Goal: Transaction & Acquisition: Purchase product/service

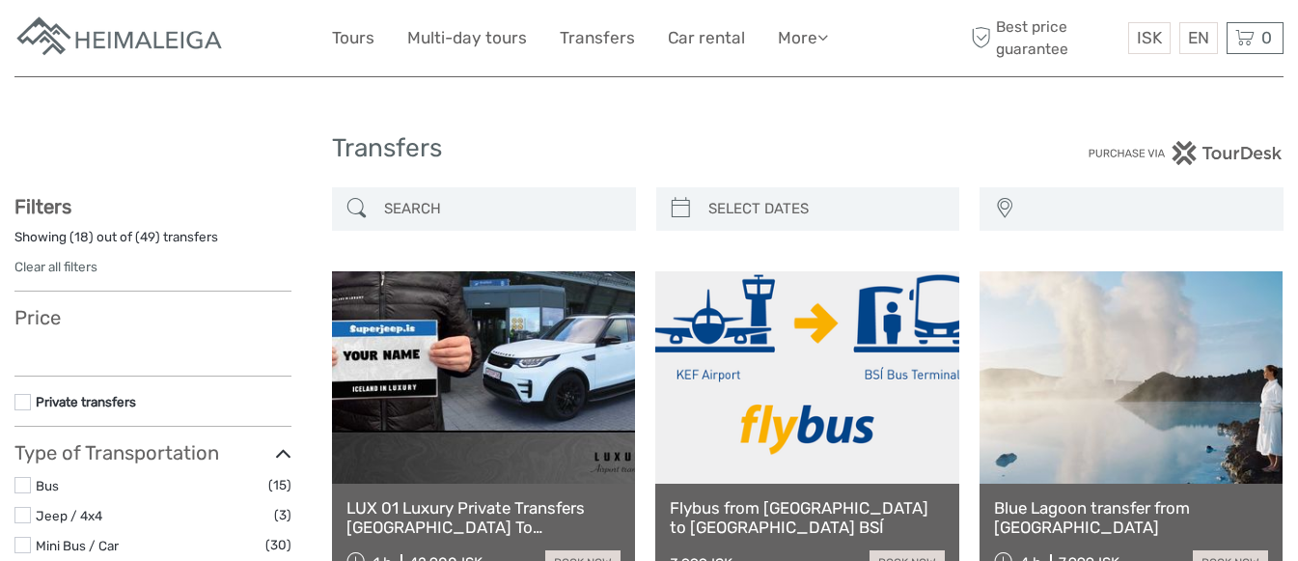
select select
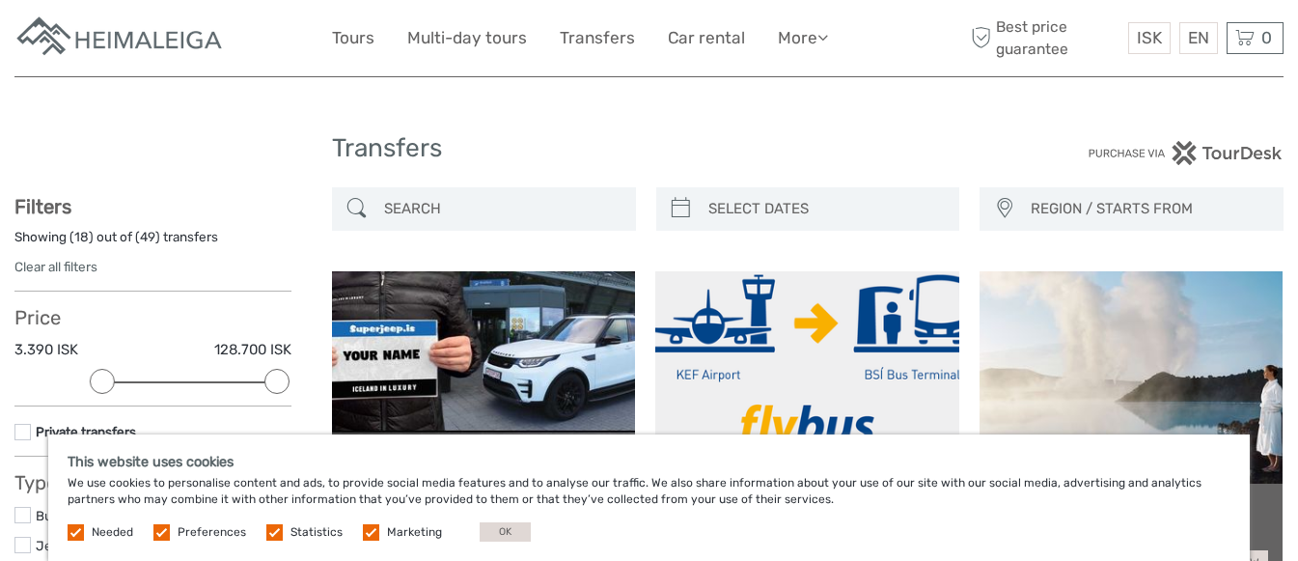
click at [504, 200] on input "search" at bounding box center [501, 209] width 250 height 34
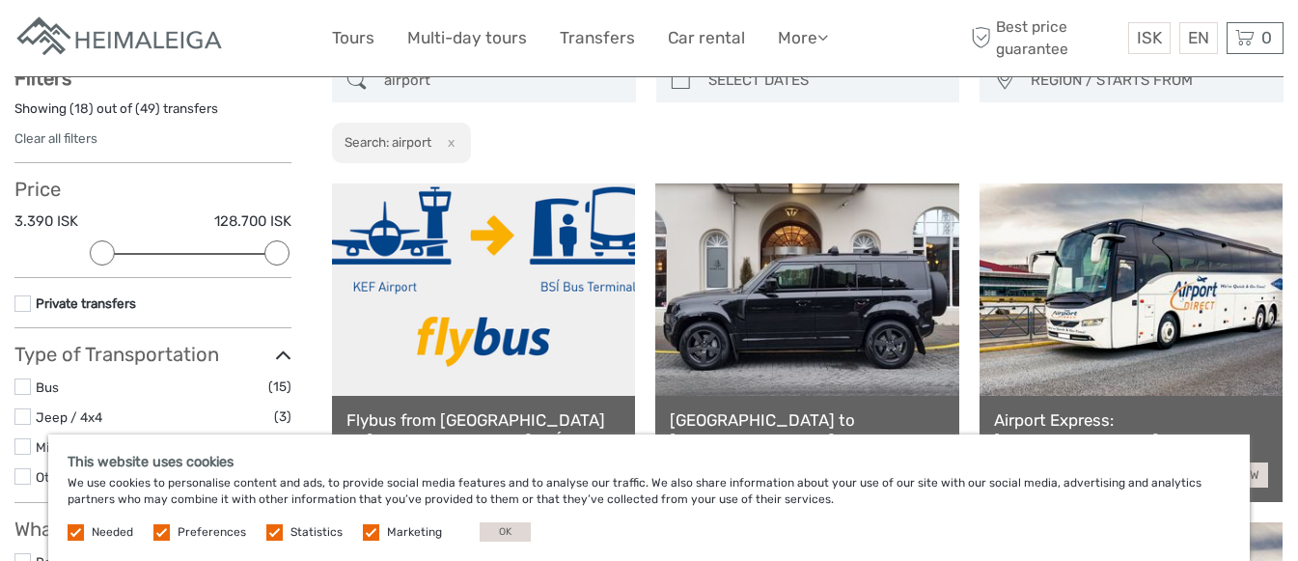
scroll to position [211, 0]
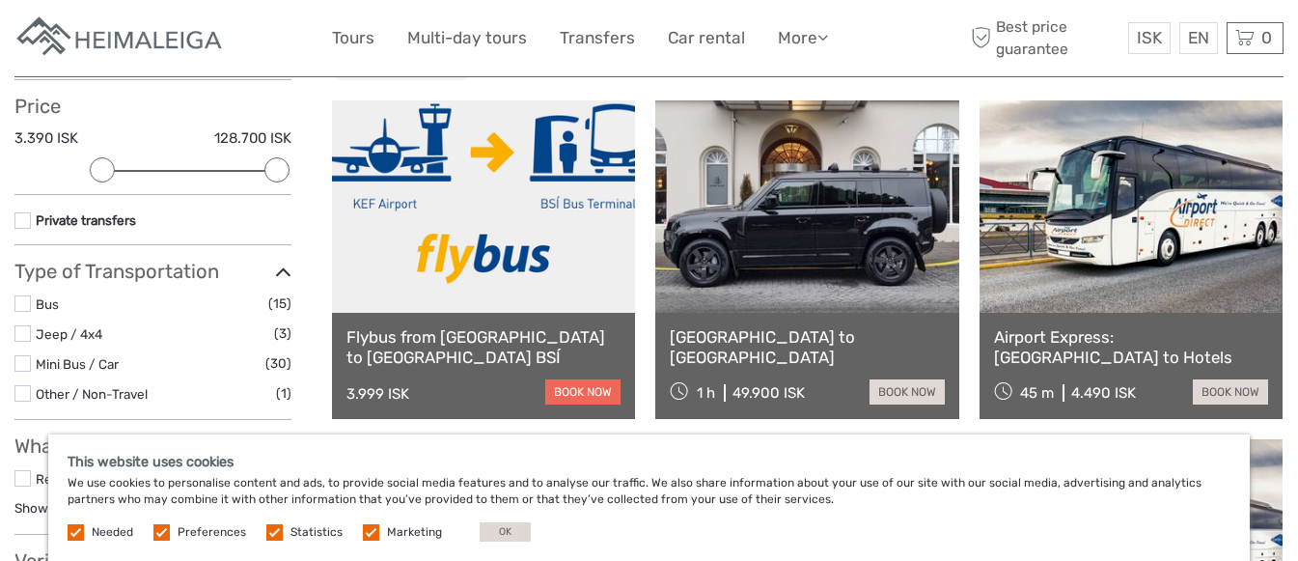
type input "airport"
click at [569, 388] on link "book now" at bounding box center [582, 391] width 75 height 25
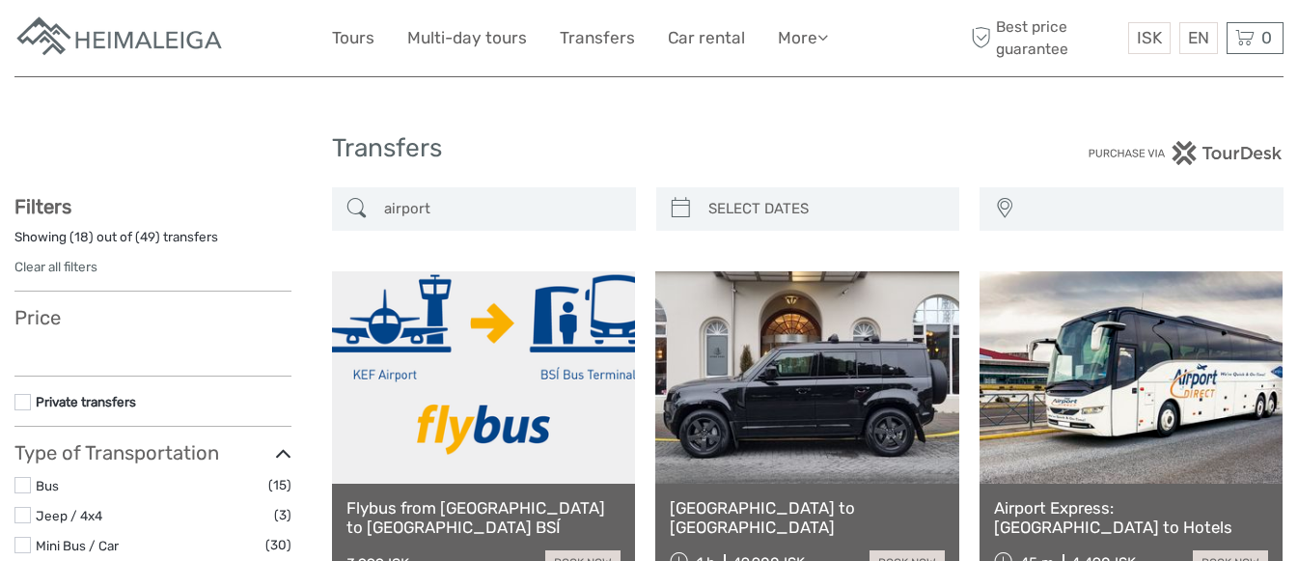
select select
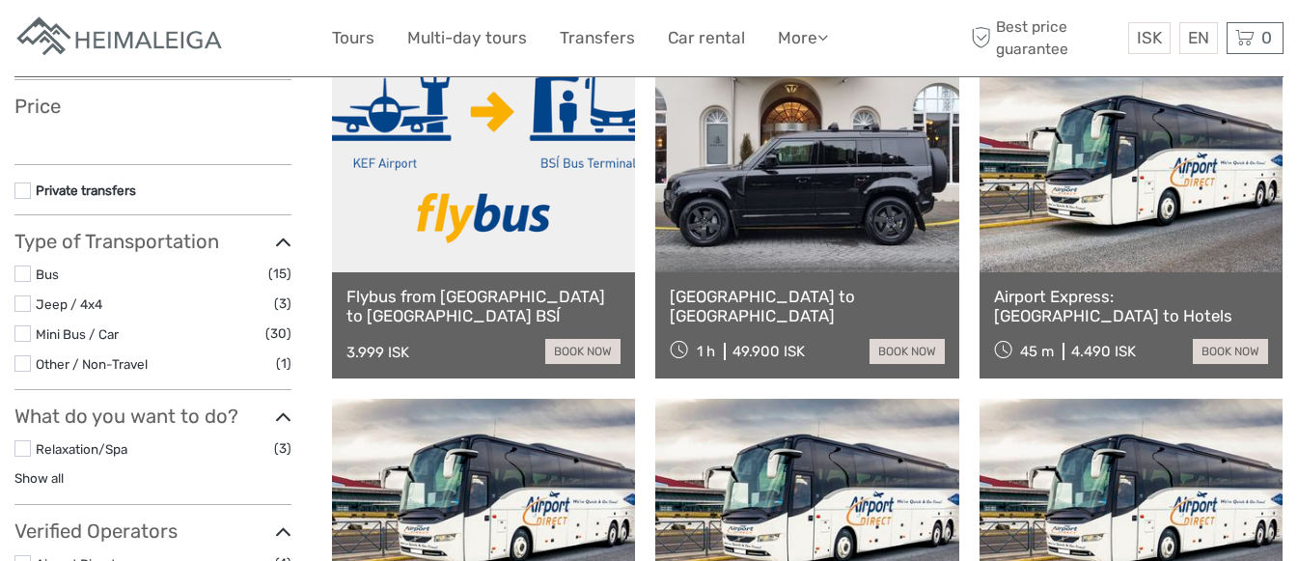
select select
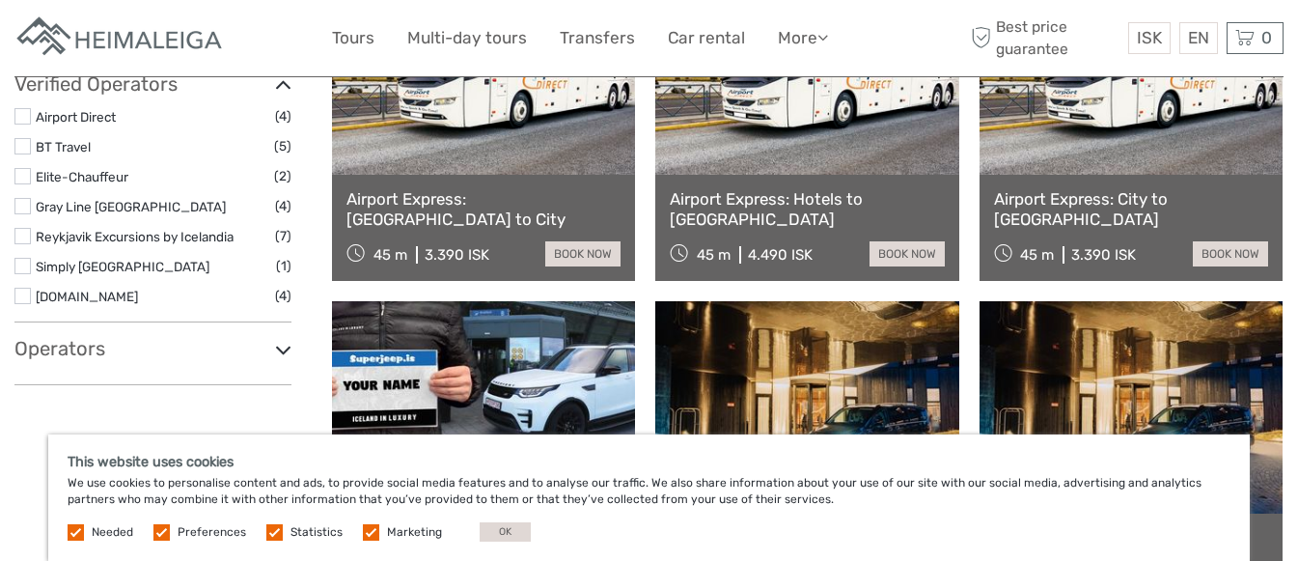
scroll to position [694, 0]
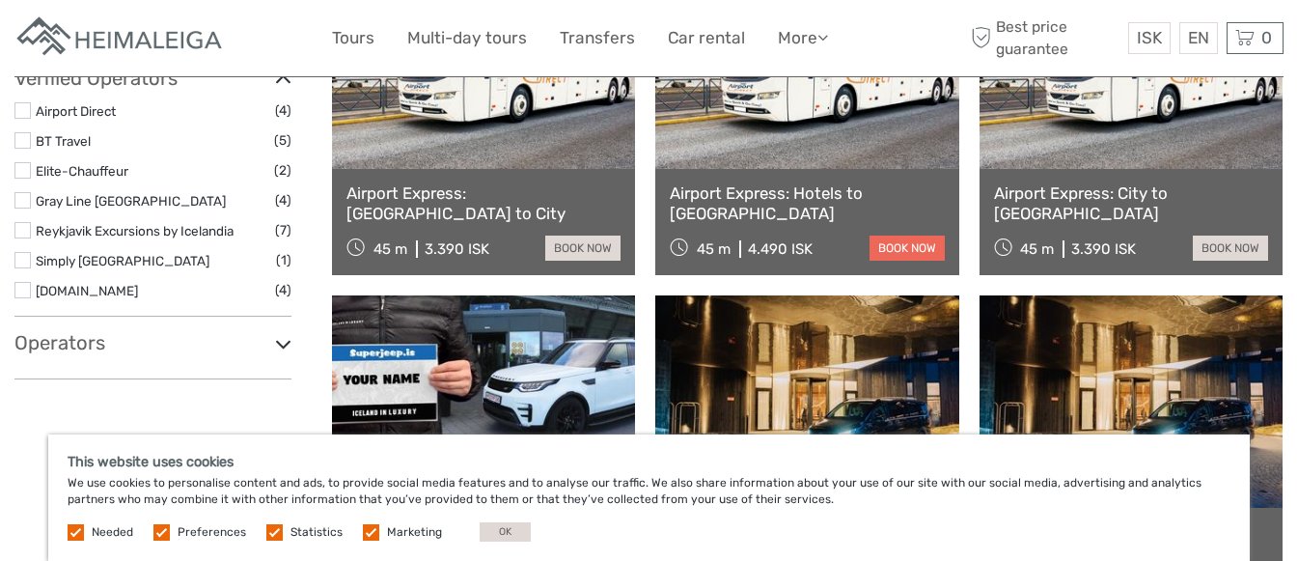
click at [901, 243] on link "book now" at bounding box center [906, 247] width 75 height 25
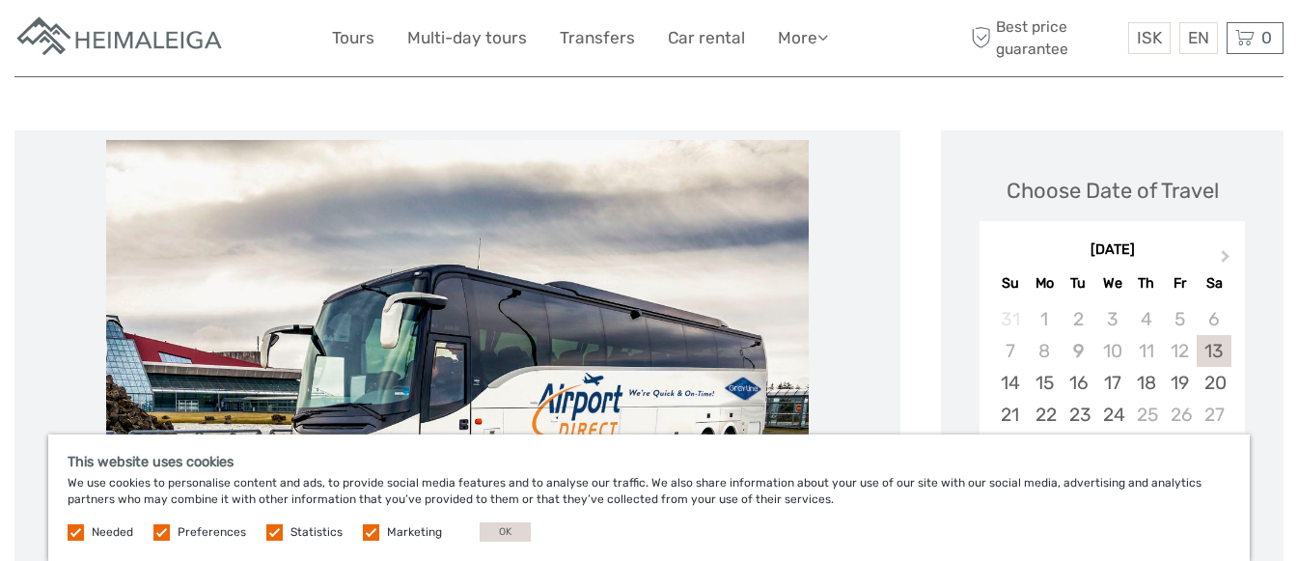
scroll to position [289, 0]
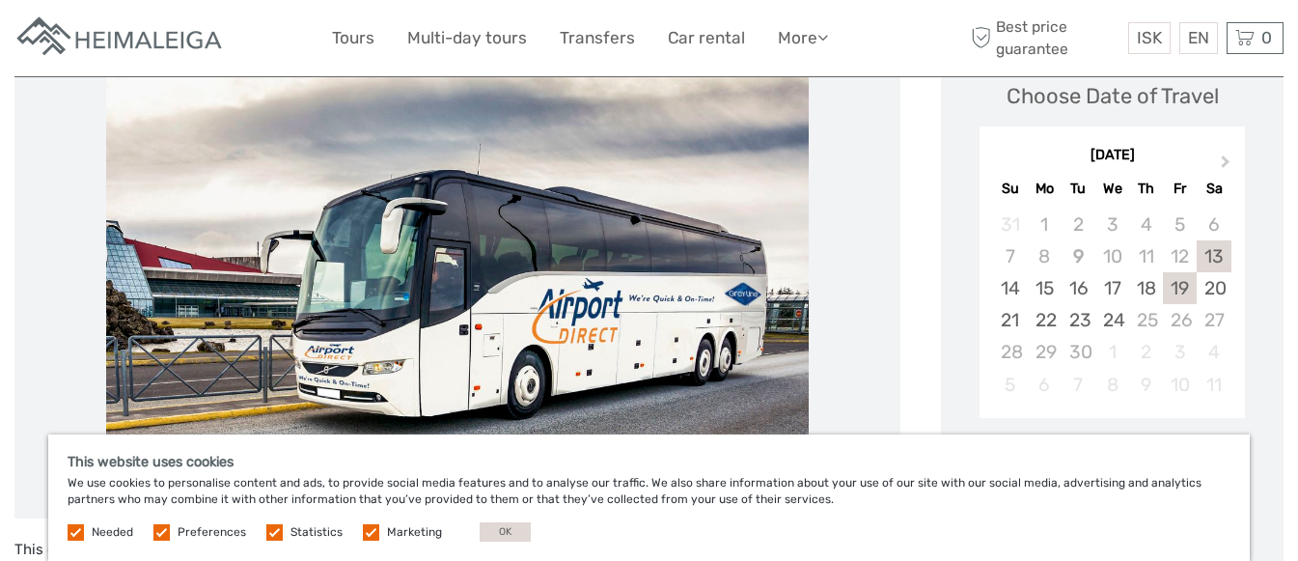
click at [1185, 278] on div "19" at bounding box center [1180, 288] width 34 height 32
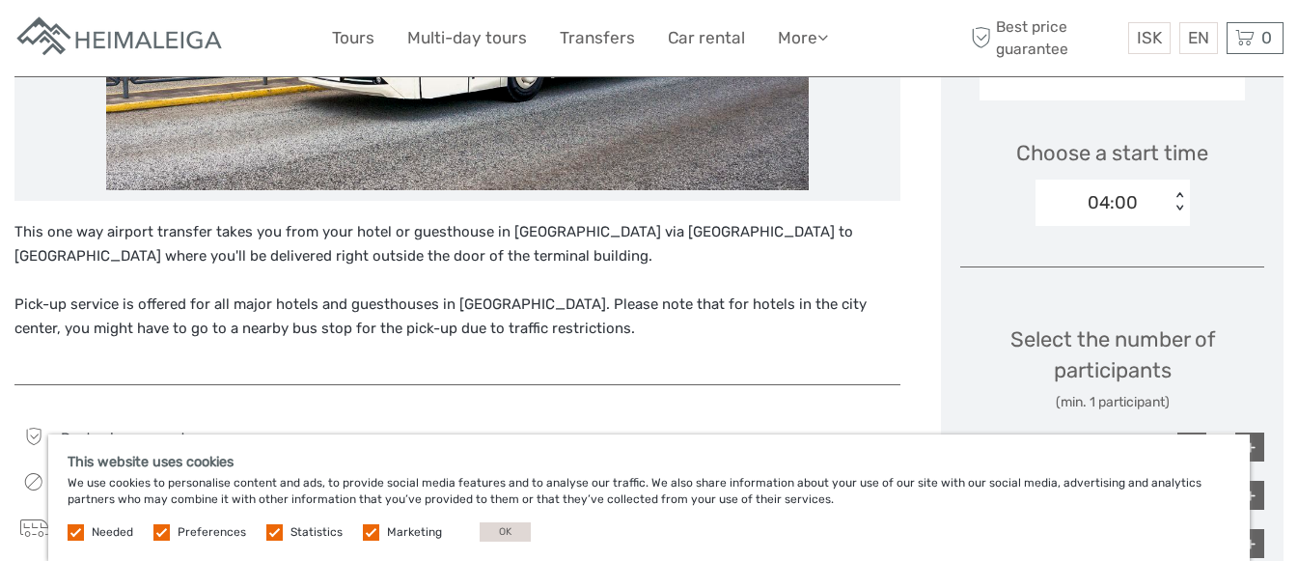
scroll to position [482, 0]
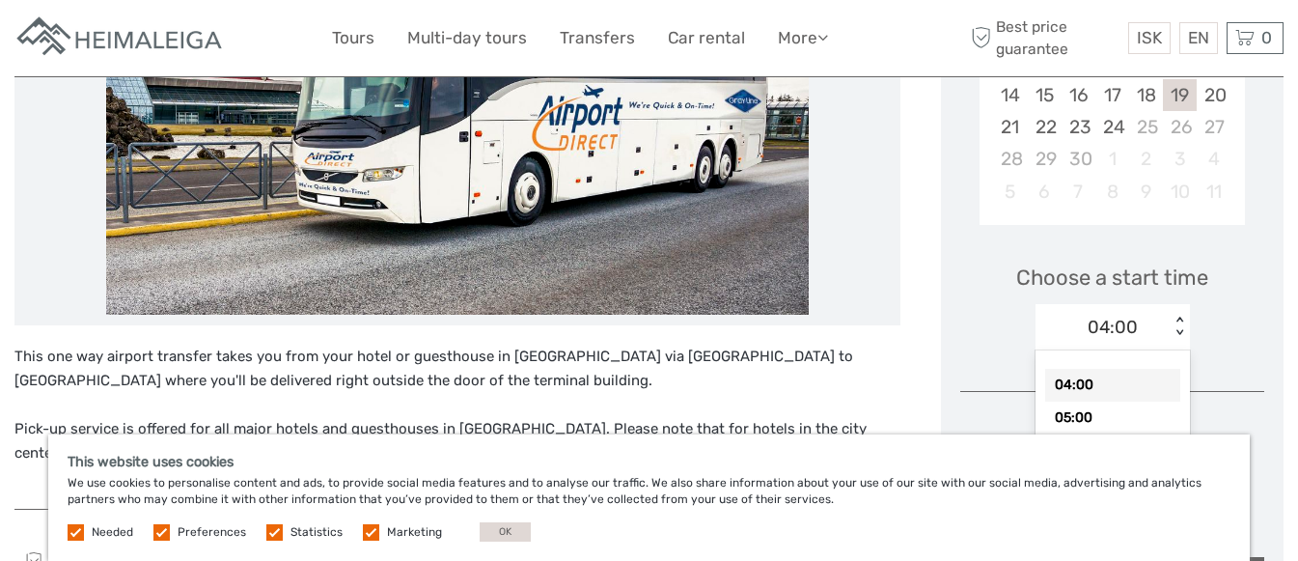
click at [1180, 331] on div "< >" at bounding box center [1178, 326] width 16 height 20
click at [1188, 319] on div "04:00 < >" at bounding box center [1112, 327] width 154 height 46
click at [1164, 327] on div "04:00" at bounding box center [1102, 327] width 134 height 29
click at [1094, 415] on div "05:00" at bounding box center [1112, 417] width 135 height 33
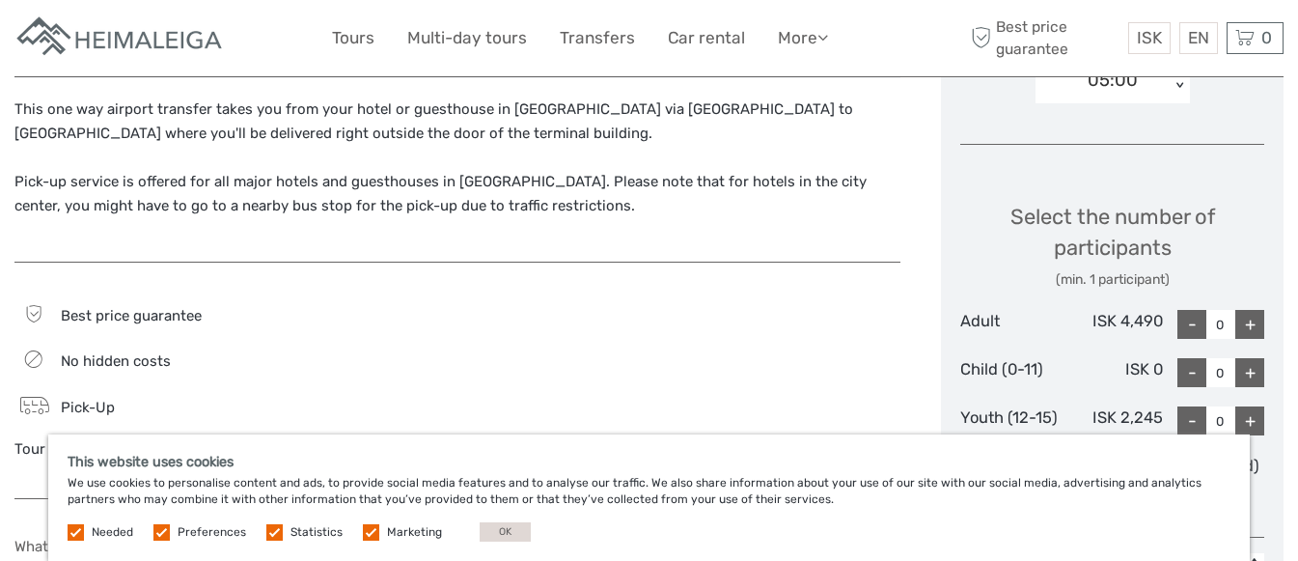
scroll to position [772, 0]
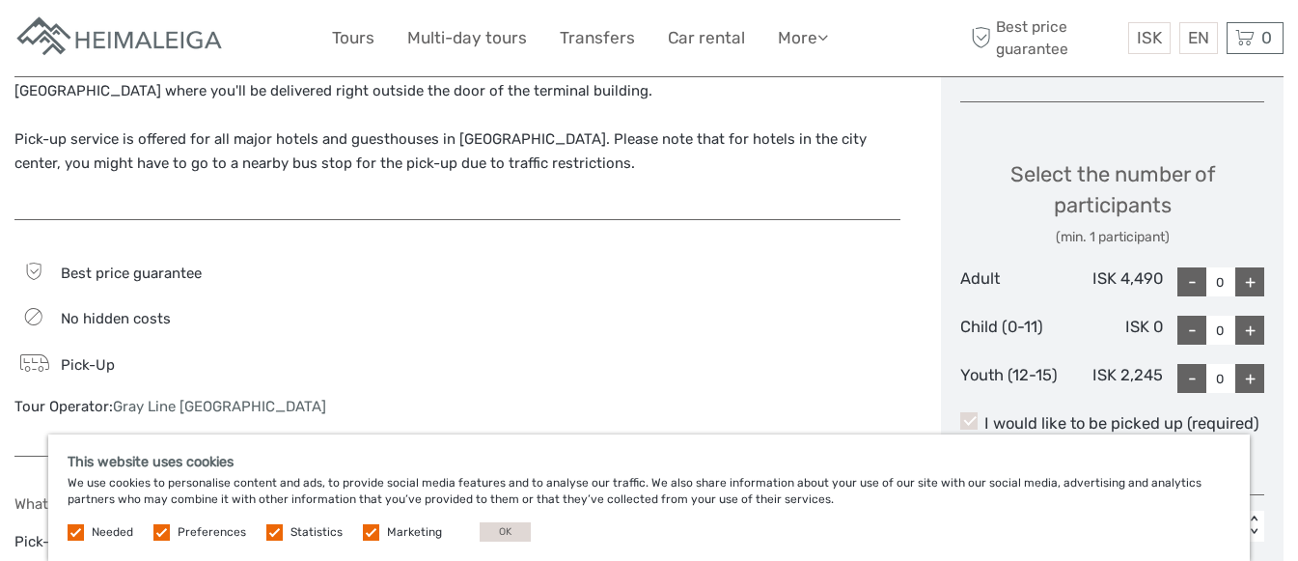
click at [1242, 275] on div "+" at bounding box center [1249, 281] width 29 height 29
type input "2"
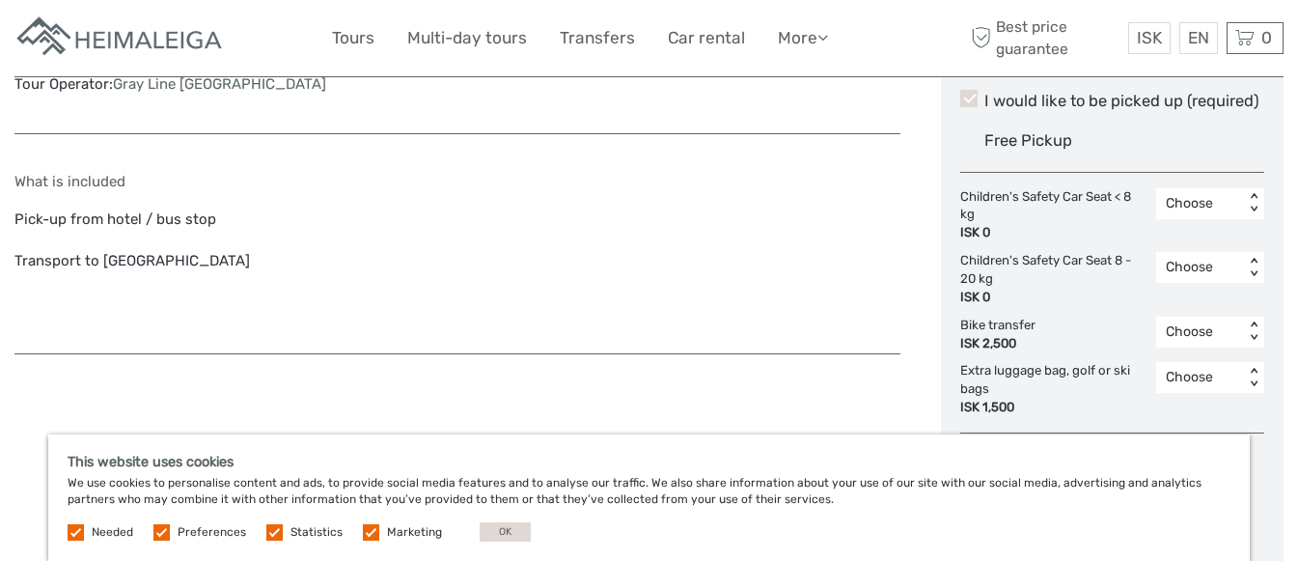
scroll to position [965, 0]
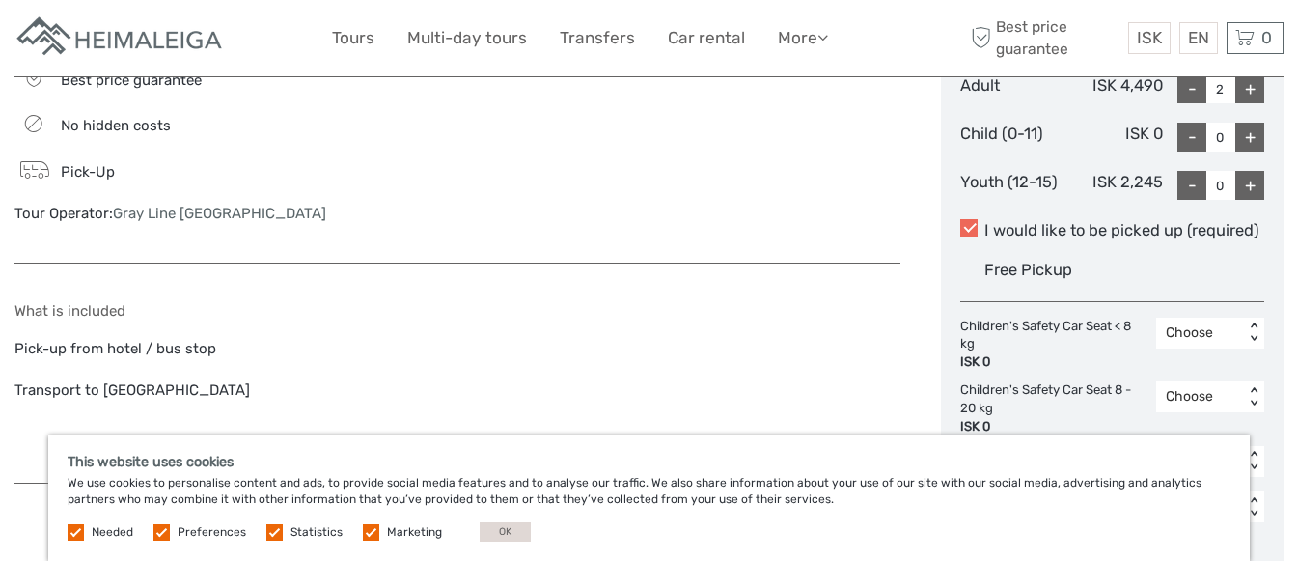
click at [974, 229] on span at bounding box center [968, 227] width 17 height 17
click at [984, 223] on input "I would like to be picked up (required)" at bounding box center [984, 223] width 0 height 0
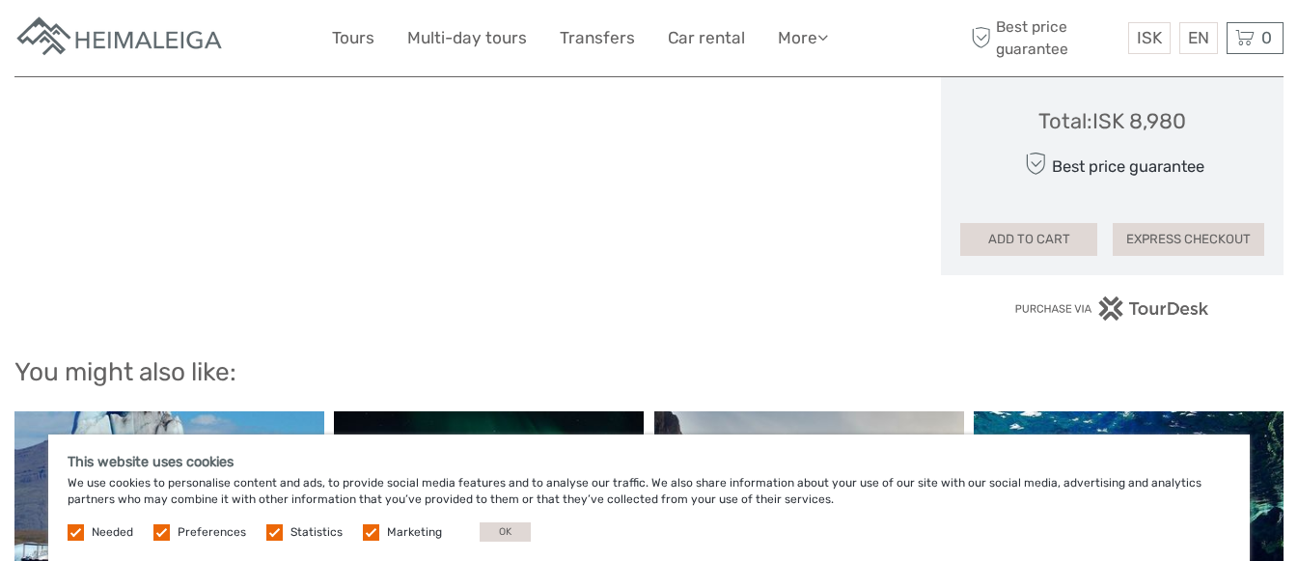
scroll to position [1351, 0]
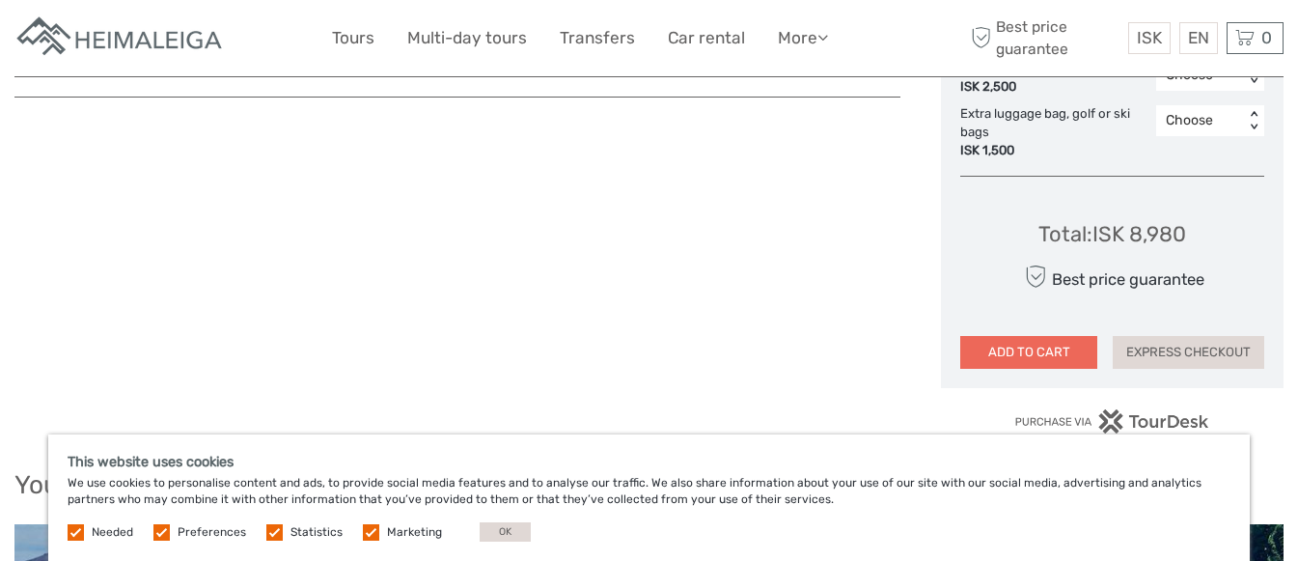
click at [1010, 353] on button "ADD TO CART" at bounding box center [1028, 352] width 137 height 33
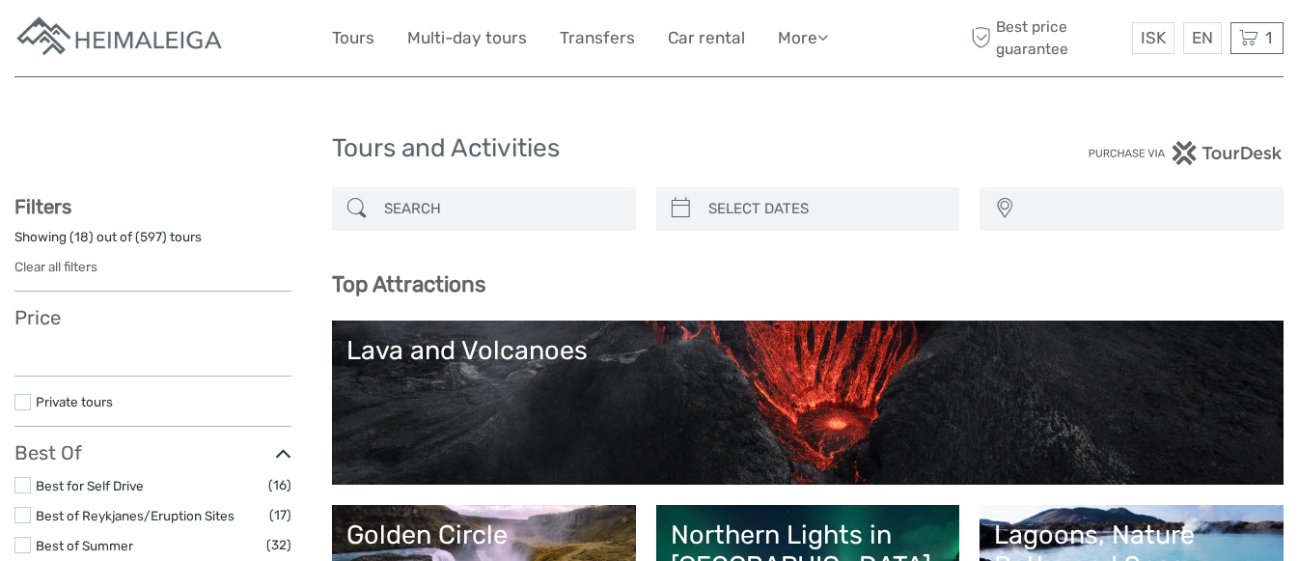
select select
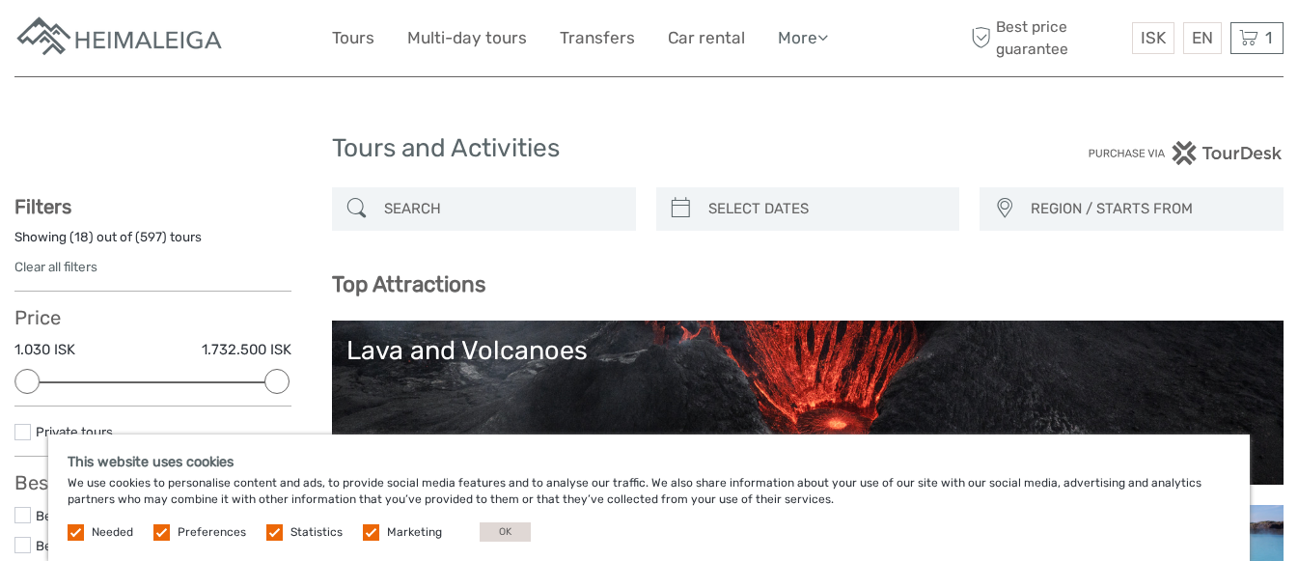
click at [796, 34] on link "More" at bounding box center [803, 38] width 50 height 28
click at [622, 144] on h1 "Tours and Activities" at bounding box center [649, 148] width 635 height 31
click at [657, 131] on div "Tours and Activities" at bounding box center [649, 156] width 635 height 62
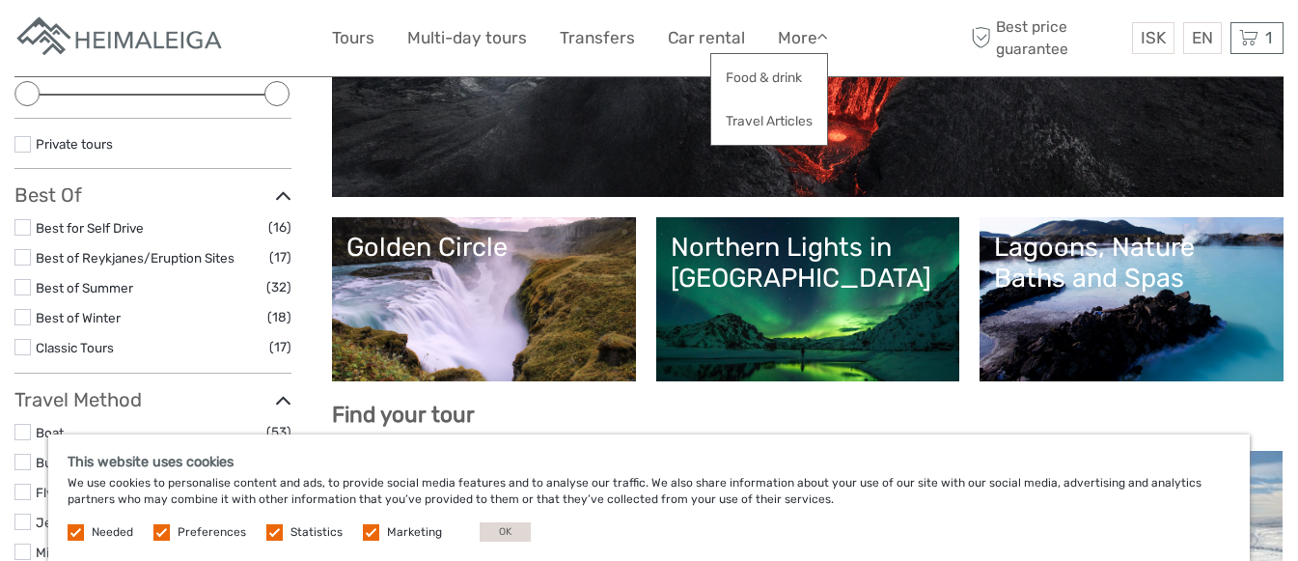
scroll to position [289, 0]
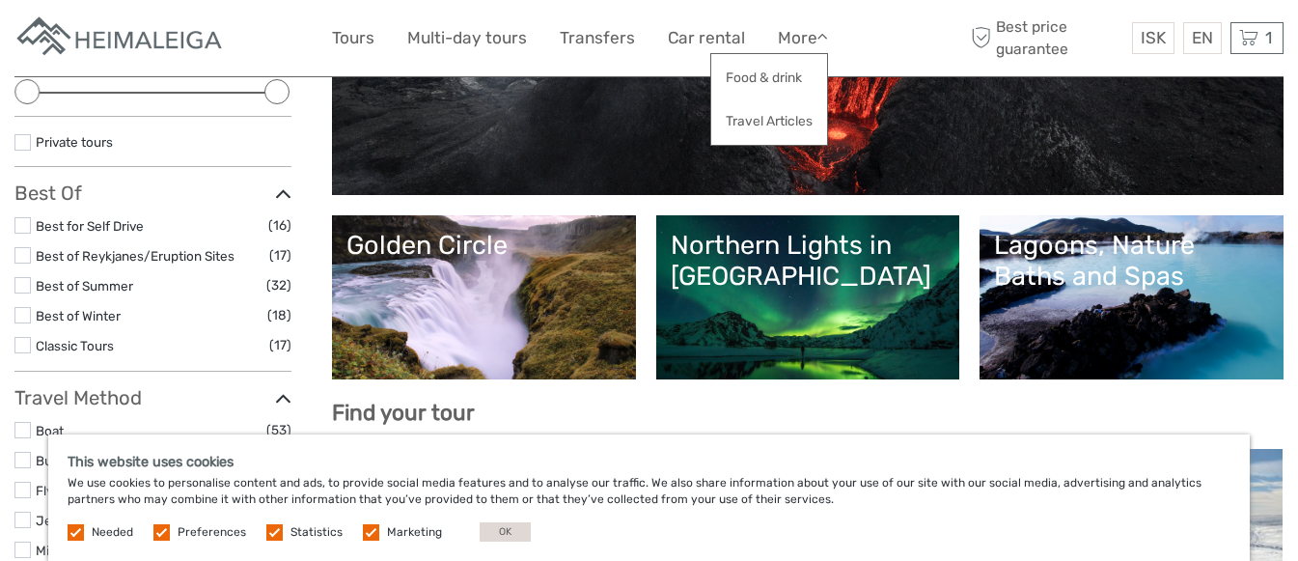
click at [363, 530] on label at bounding box center [371, 532] width 16 height 16
click at [0, 0] on input "checkbox" at bounding box center [0, 0] width 0 height 0
click at [266, 531] on label at bounding box center [274, 532] width 16 height 16
click at [0, 0] on input "checkbox" at bounding box center [0, 0] width 0 height 0
click at [160, 534] on label at bounding box center [161, 532] width 16 height 16
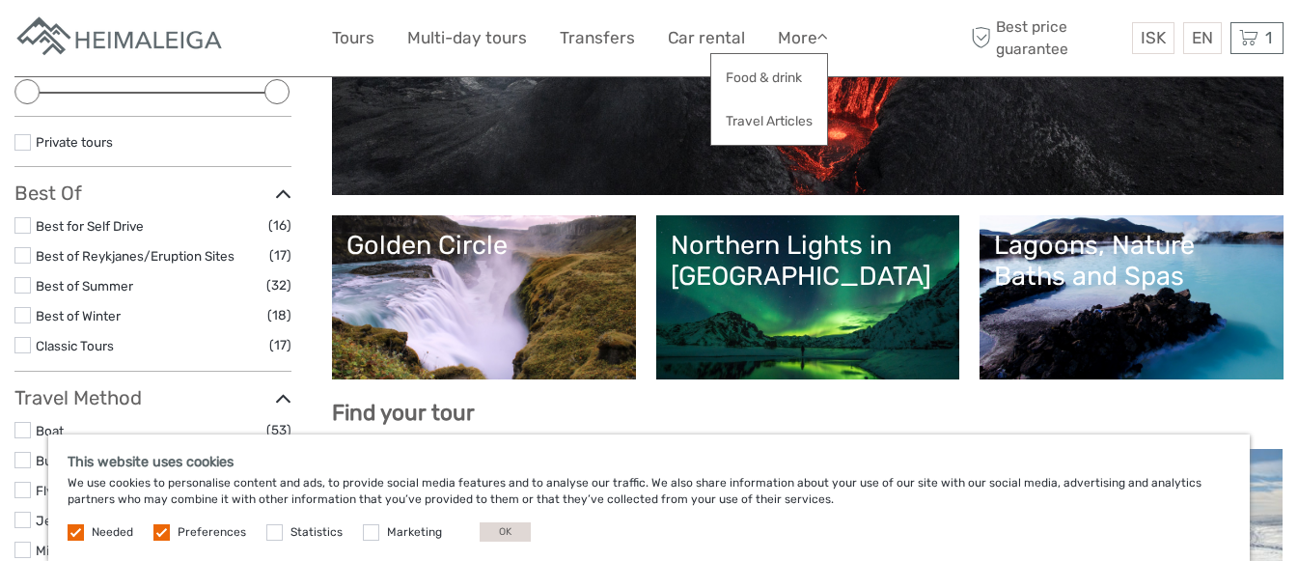
click at [0, 0] on input "checkbox" at bounding box center [0, 0] width 0 height 0
click at [514, 530] on button "OK" at bounding box center [504, 531] width 51 height 19
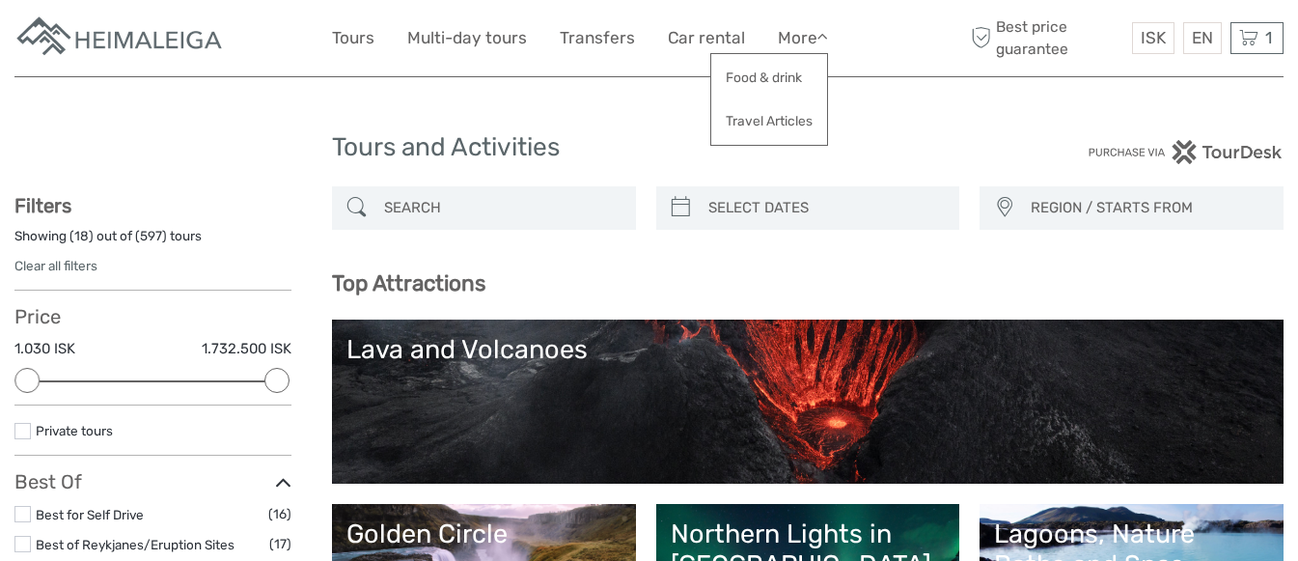
scroll to position [0, 0]
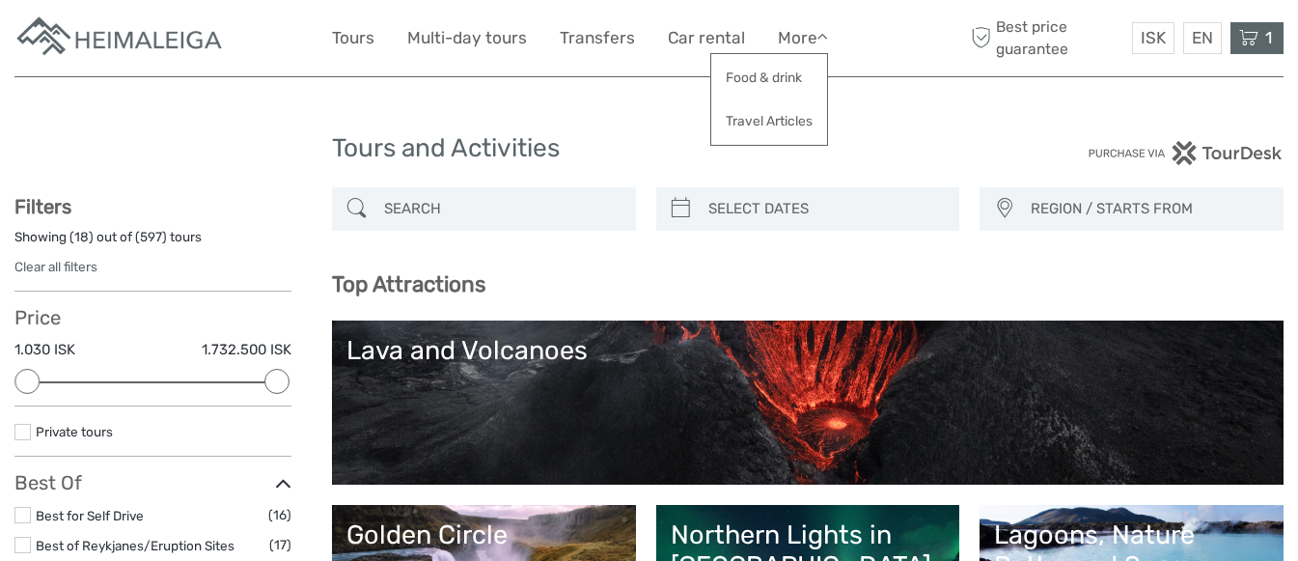
click at [1246, 38] on icon at bounding box center [1248, 38] width 19 height 24
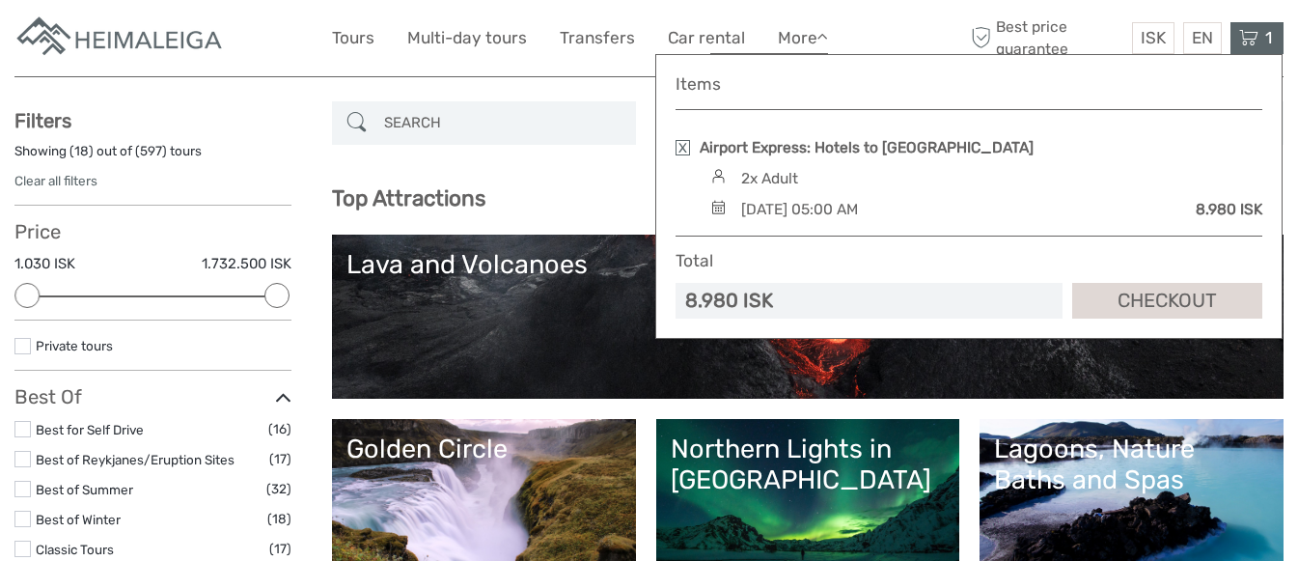
scroll to position [193, 0]
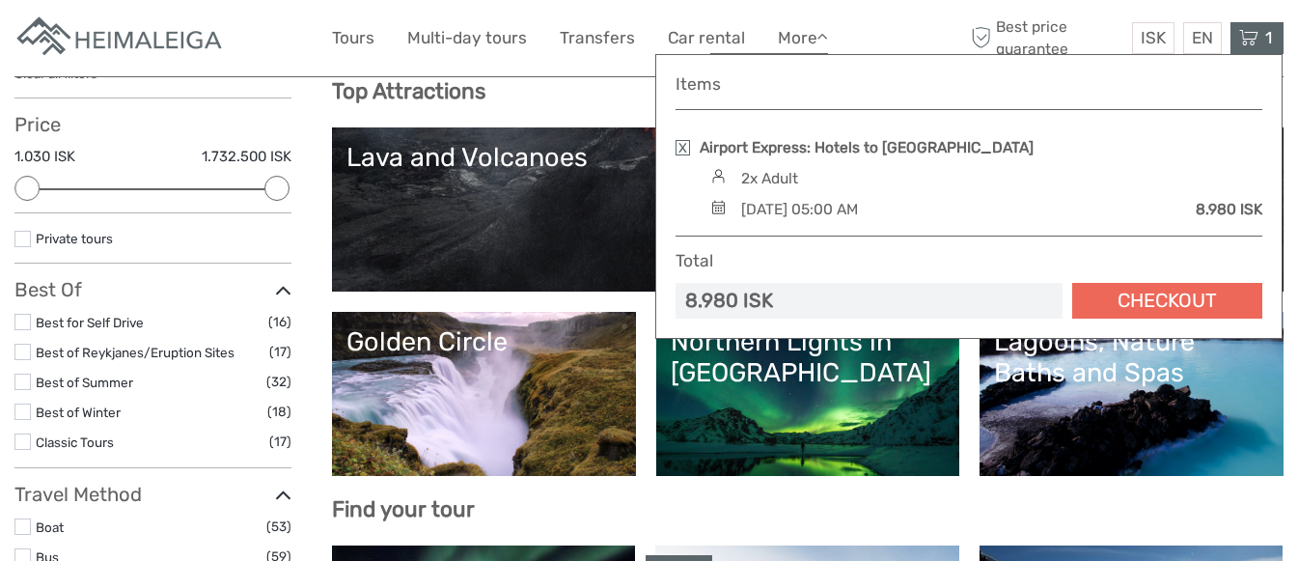
click at [1144, 307] on link "Checkout" at bounding box center [1167, 301] width 190 height 36
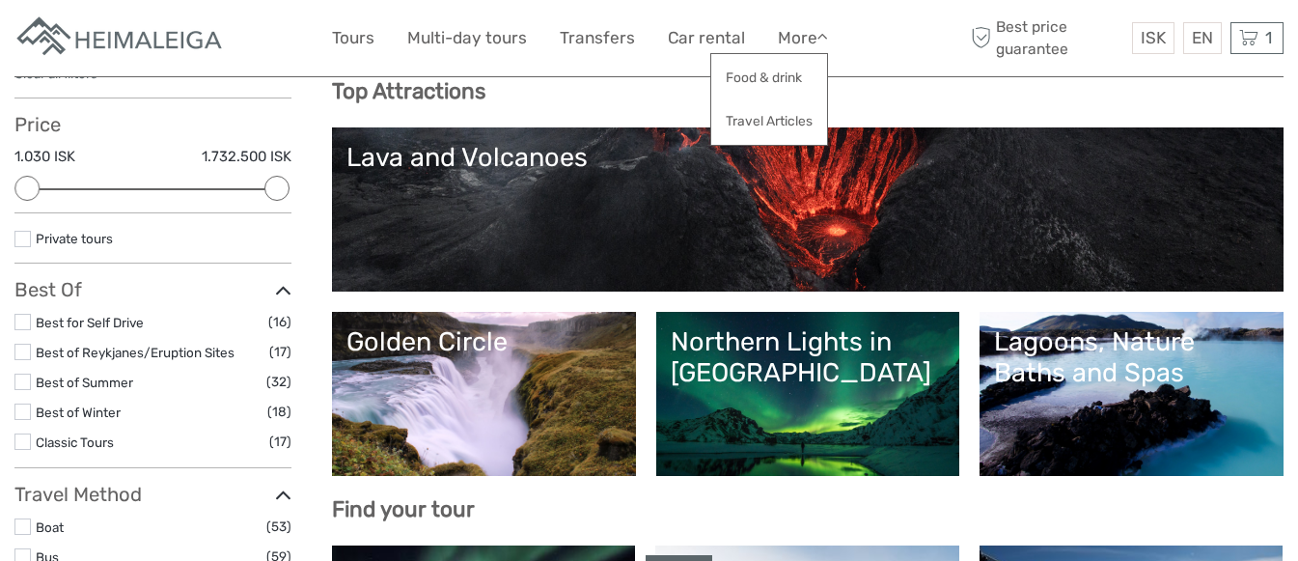
scroll to position [94, 0]
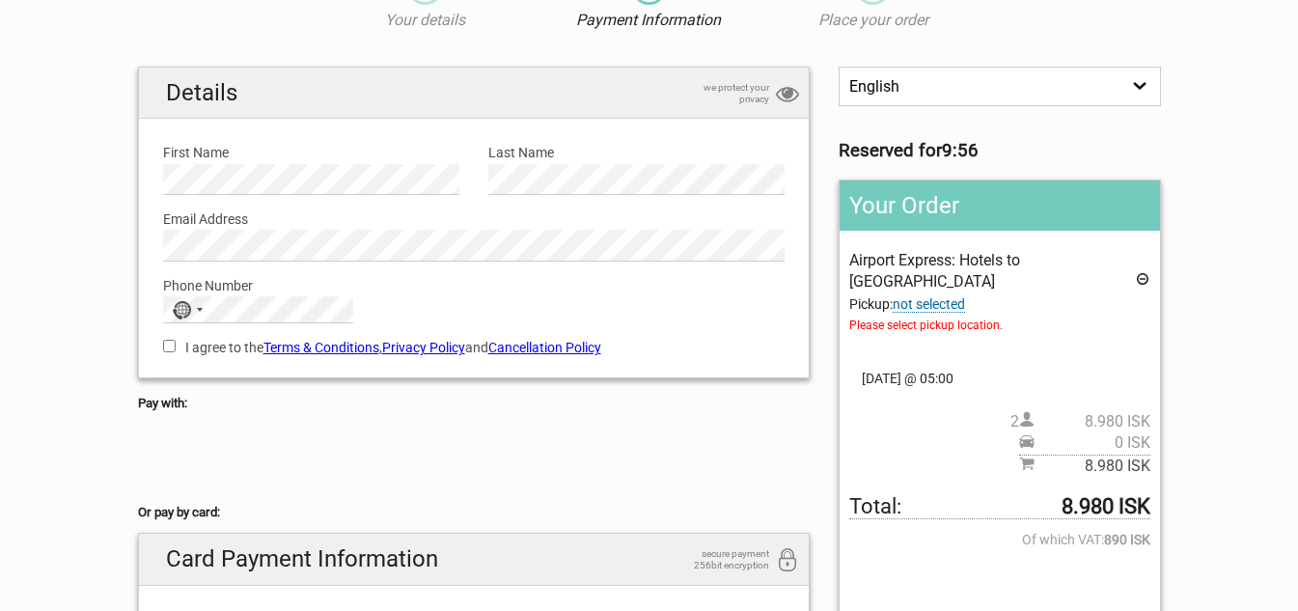
scroll to position [96, 0]
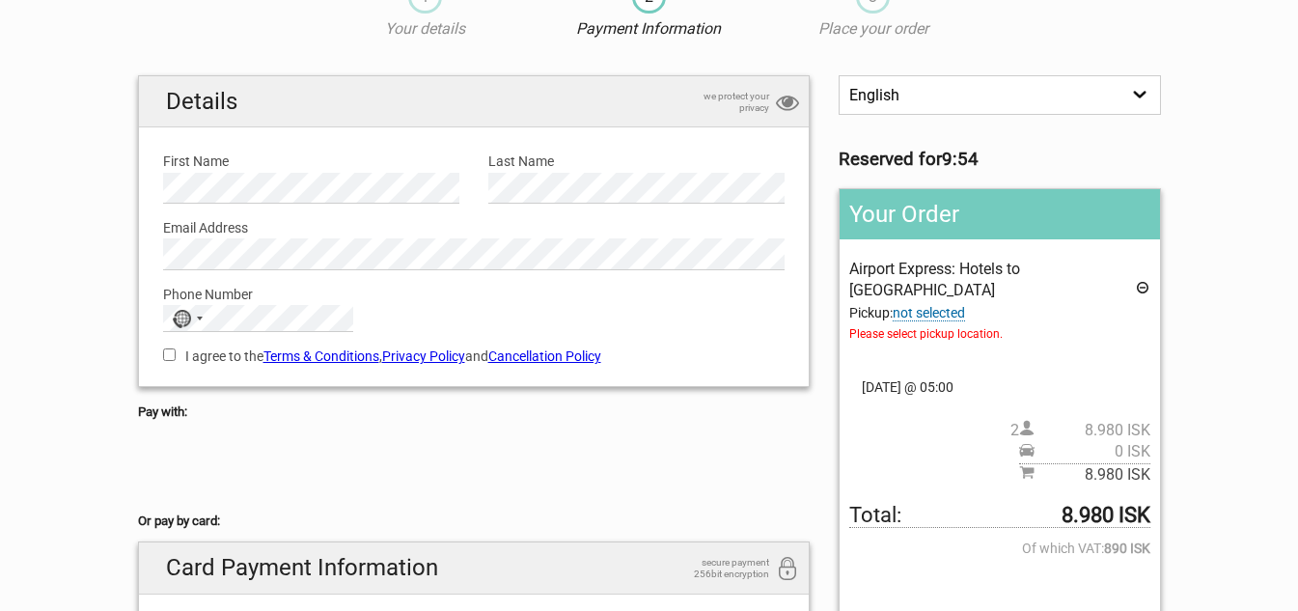
click at [943, 305] on span "not selected" at bounding box center [928, 313] width 72 height 16
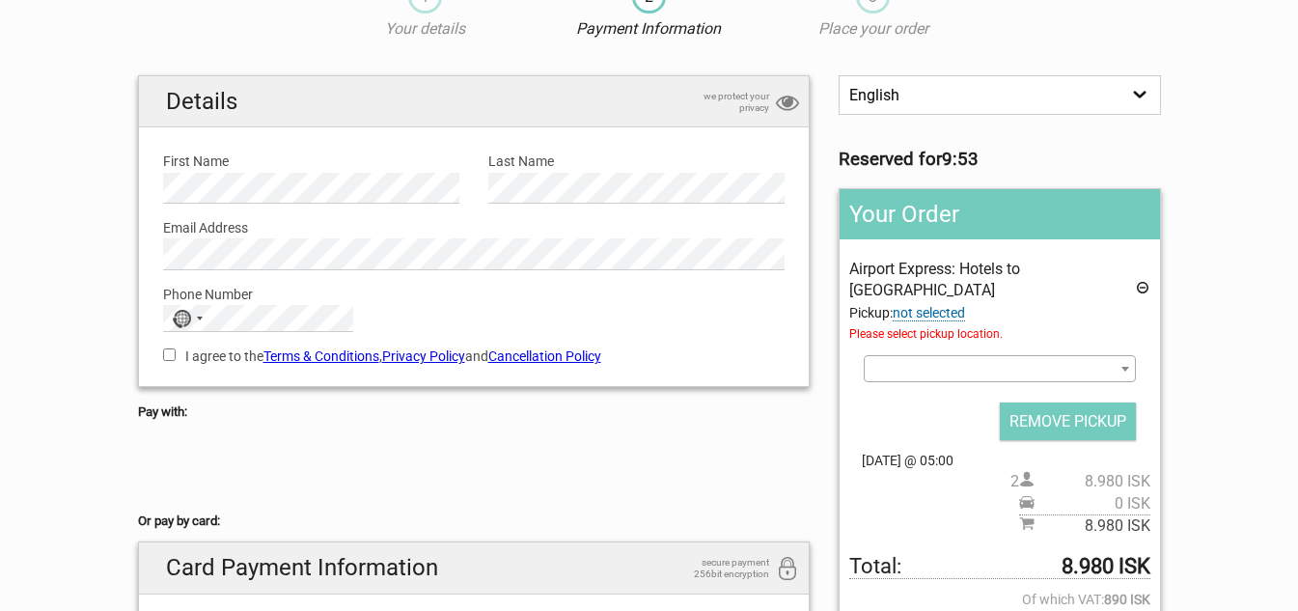
click at [936, 355] on span at bounding box center [998, 368] width 271 height 27
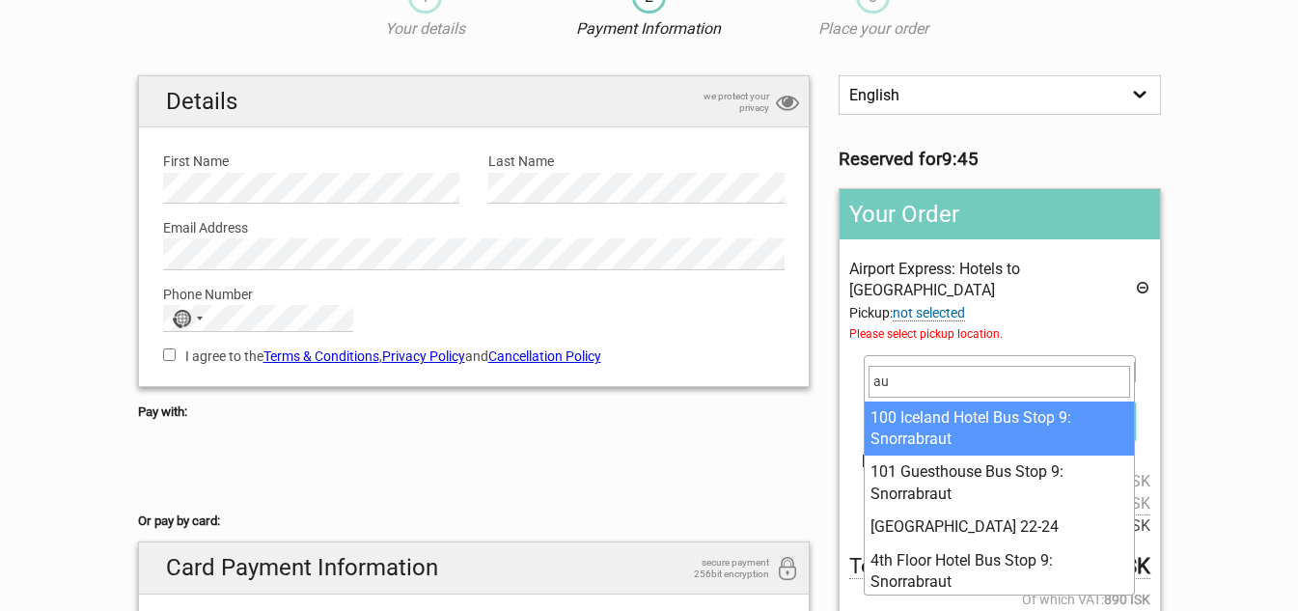
type input "a"
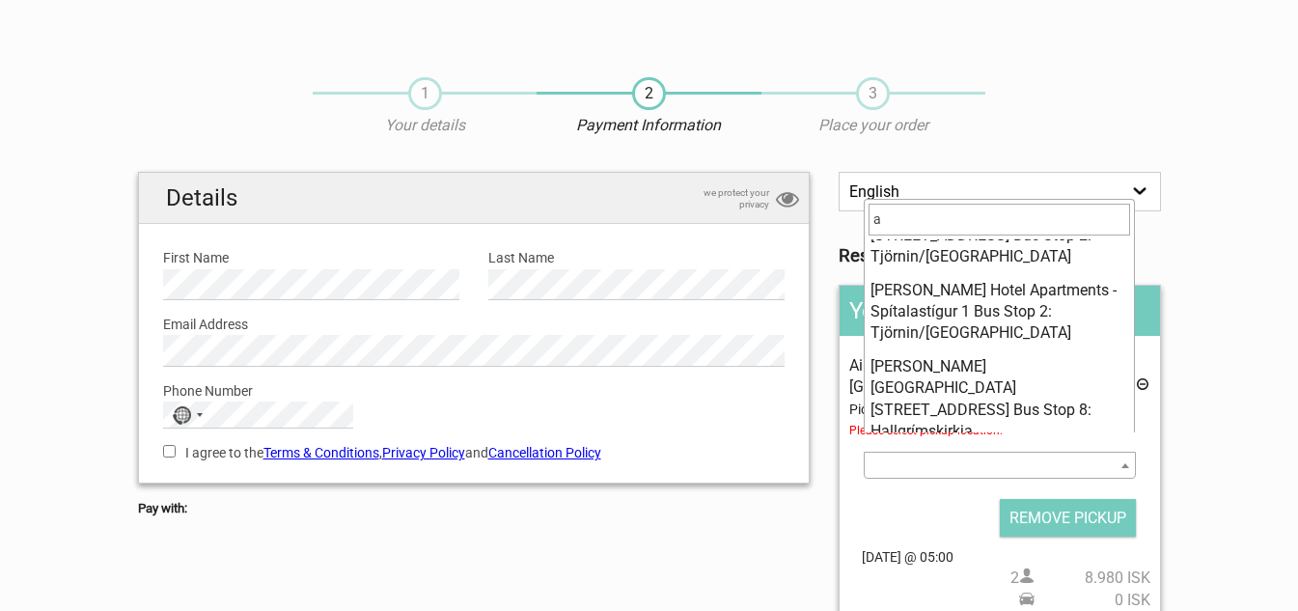
scroll to position [0, 0]
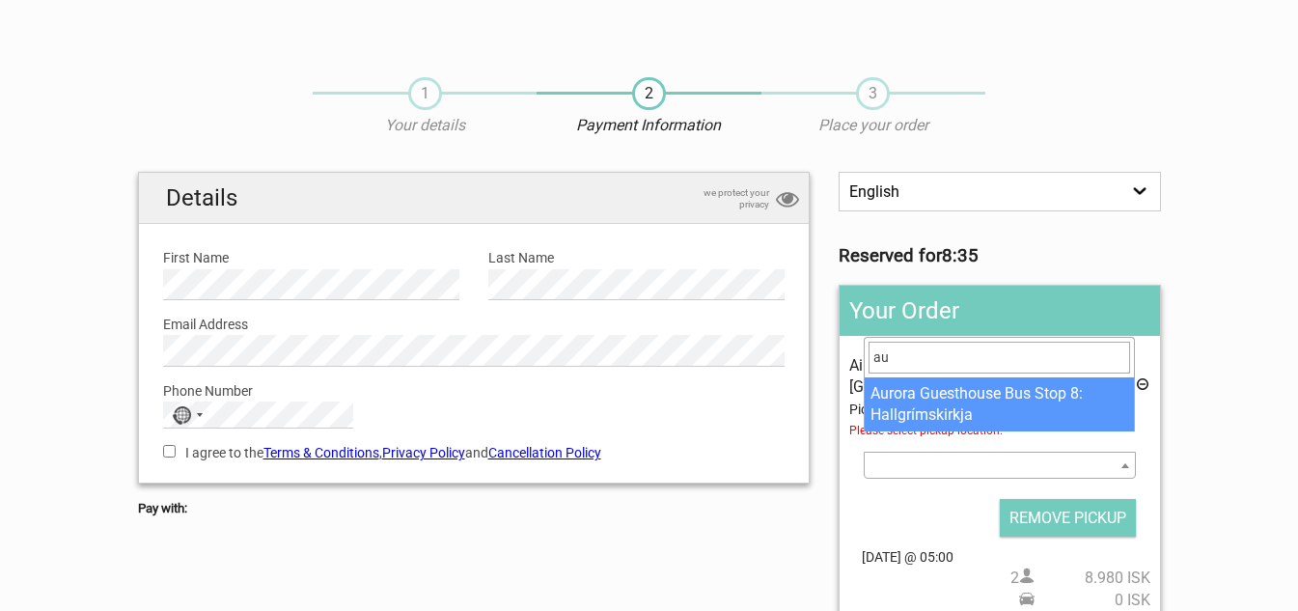
type input "a"
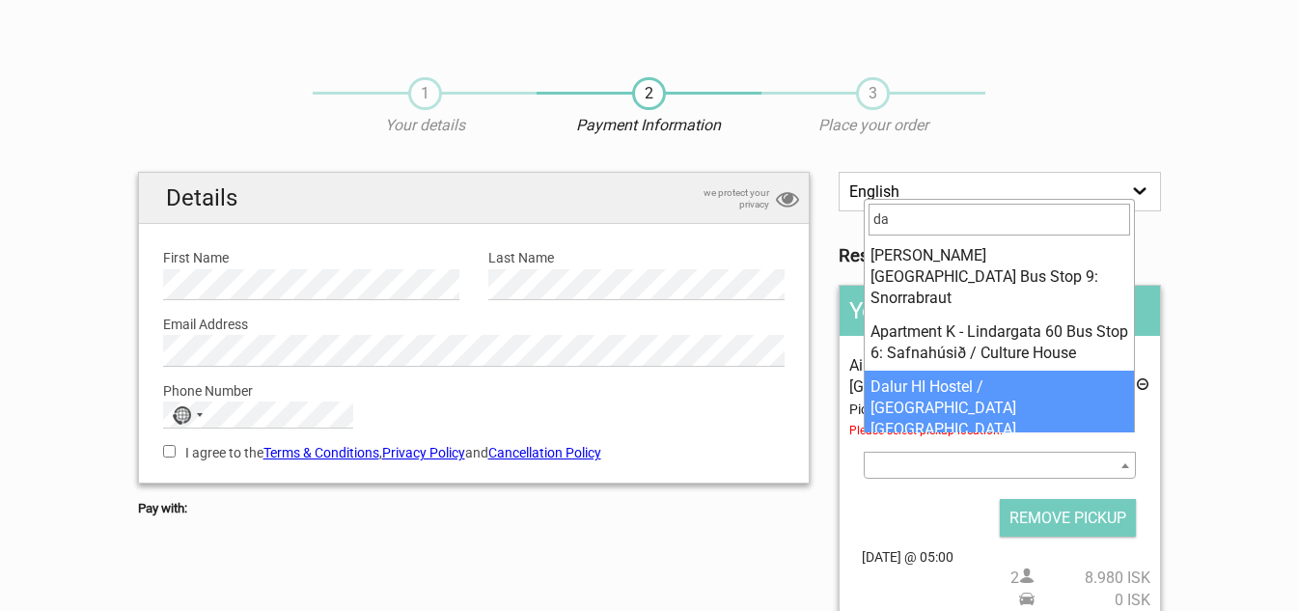
type input "d"
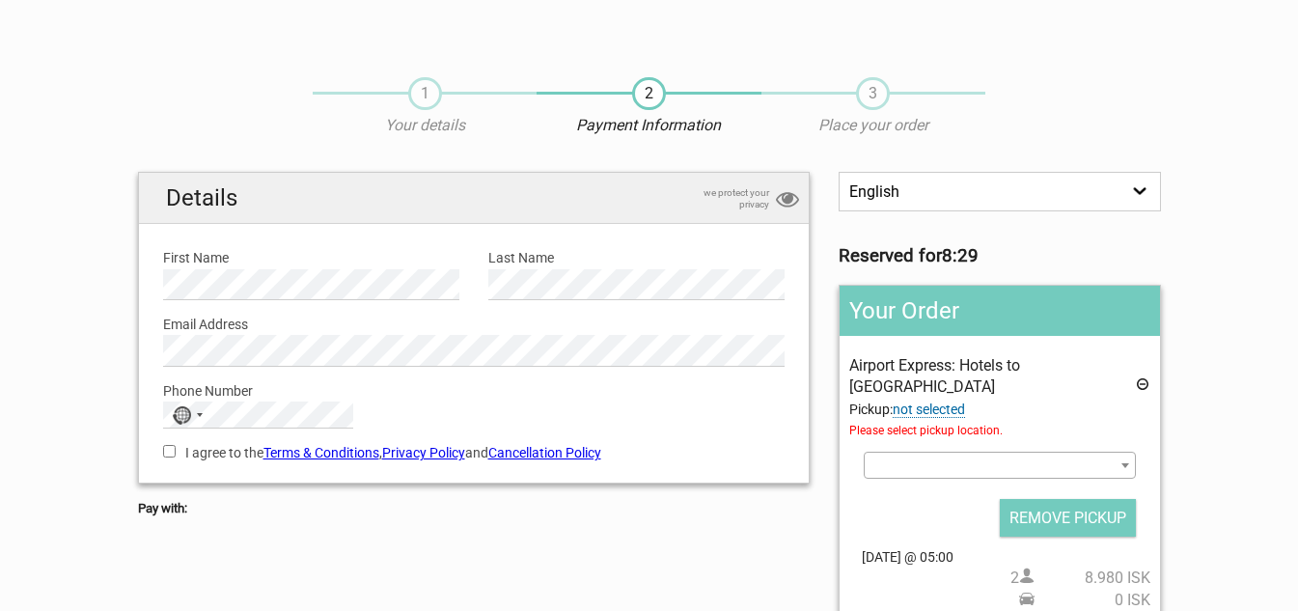
click at [777, 505] on h5 "Pay with:" at bounding box center [474, 508] width 672 height 21
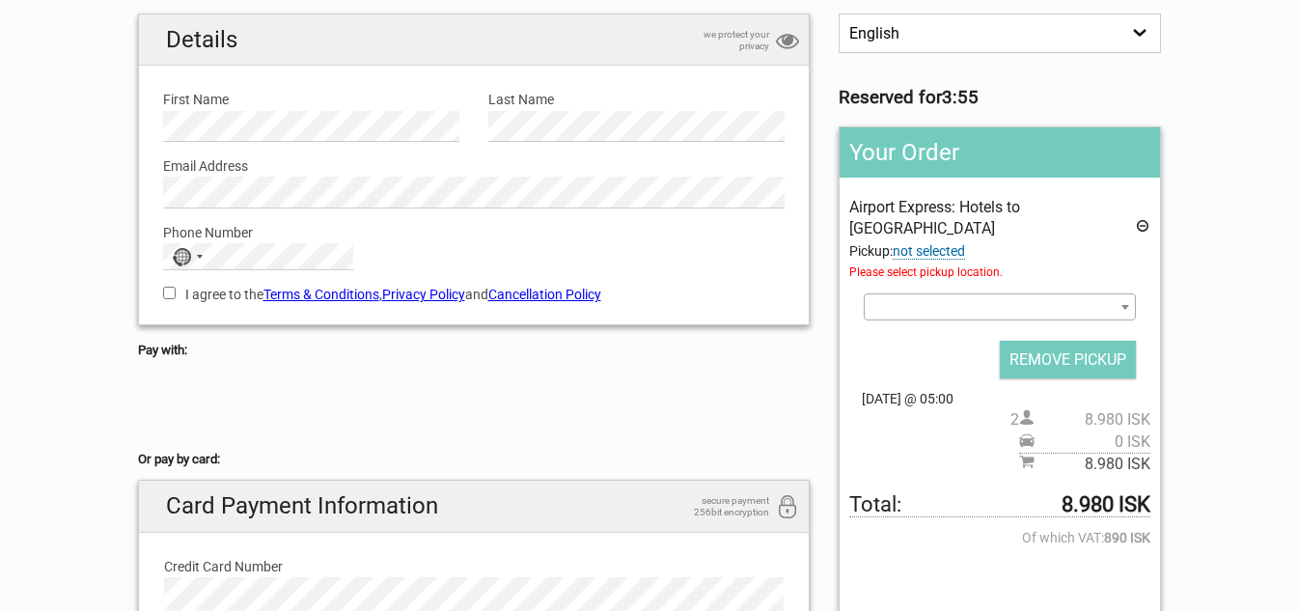
scroll to position [96, 0]
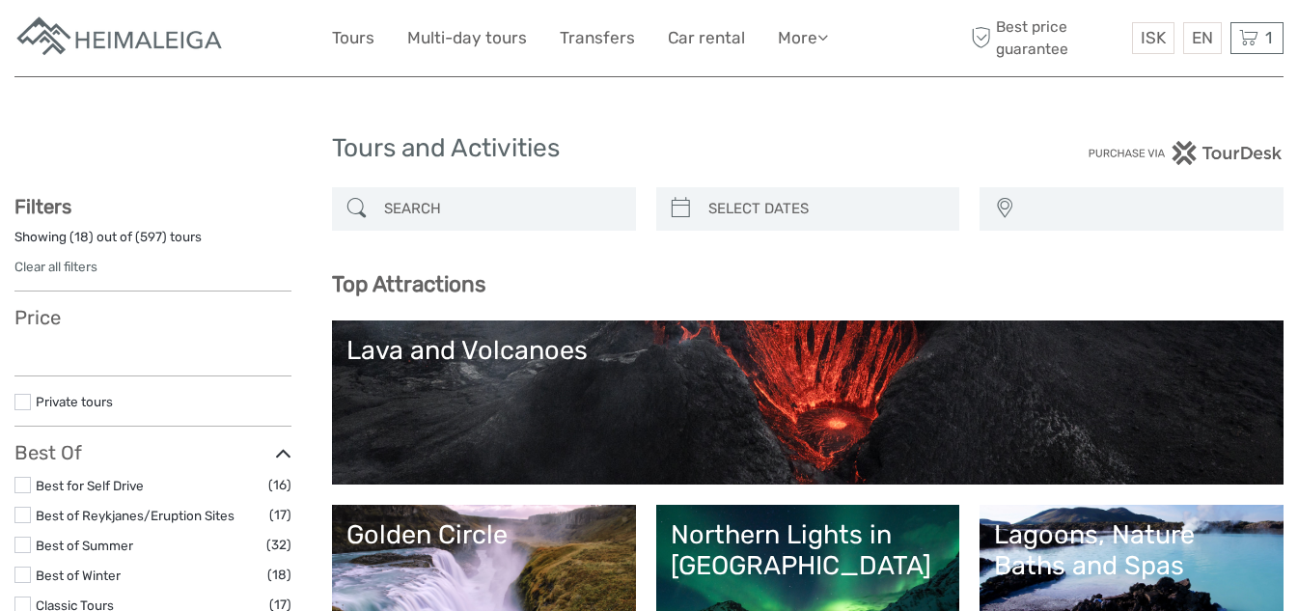
select select
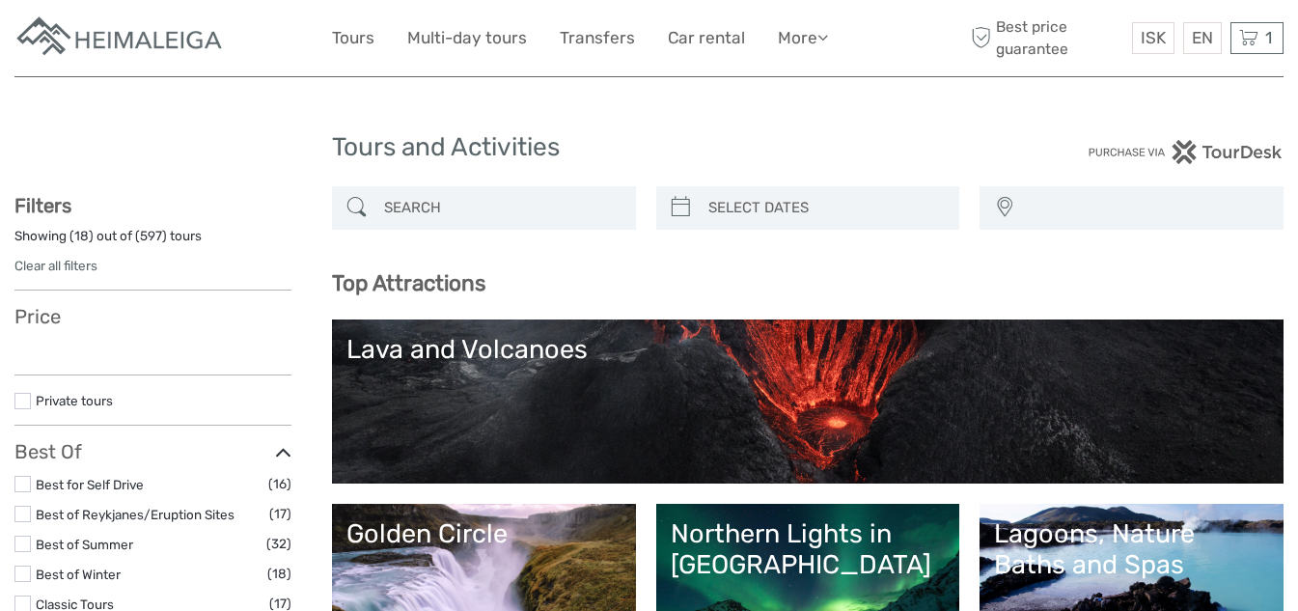
select select
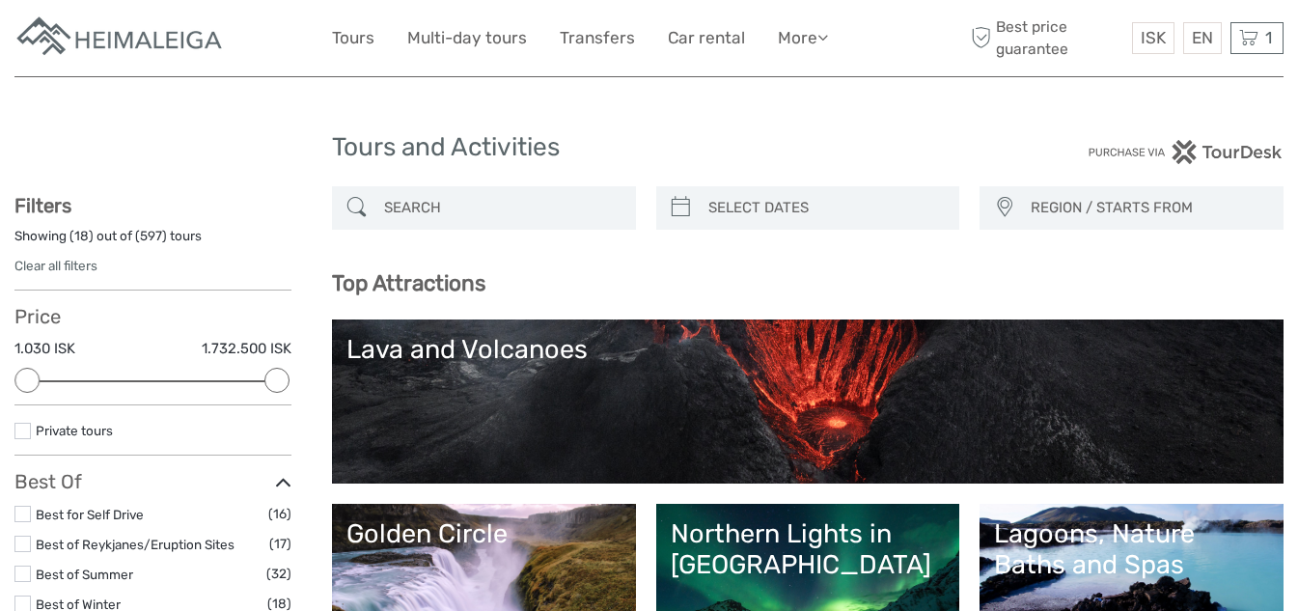
scroll to position [0, 0]
